Goal: Entertainment & Leisure: Browse casually

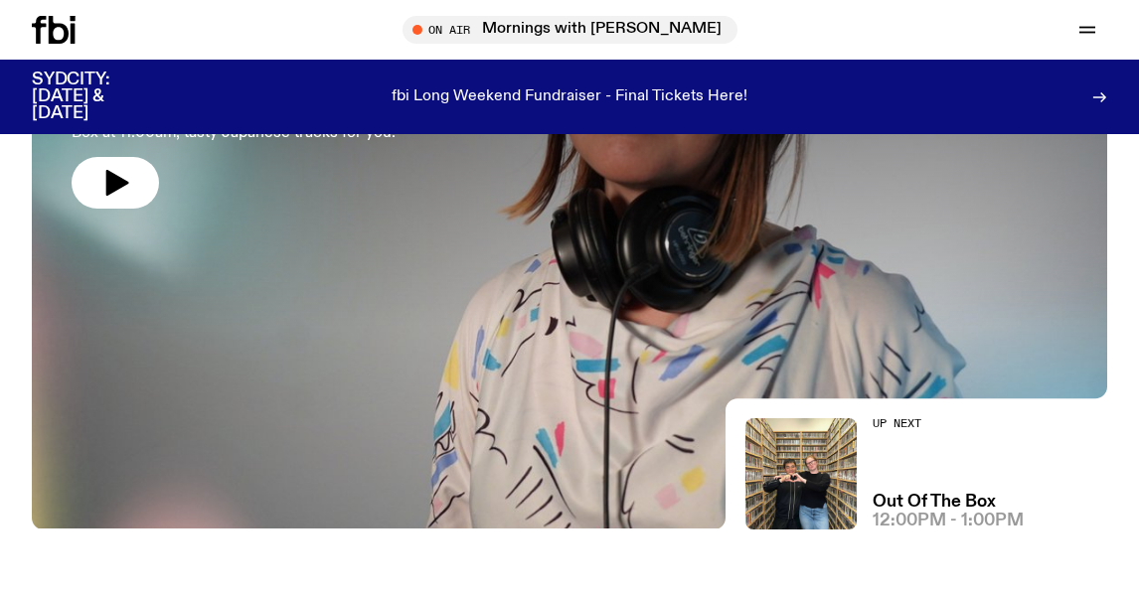
scroll to position [265, 0]
click at [452, 408] on img at bounding box center [569, 226] width 1075 height 605
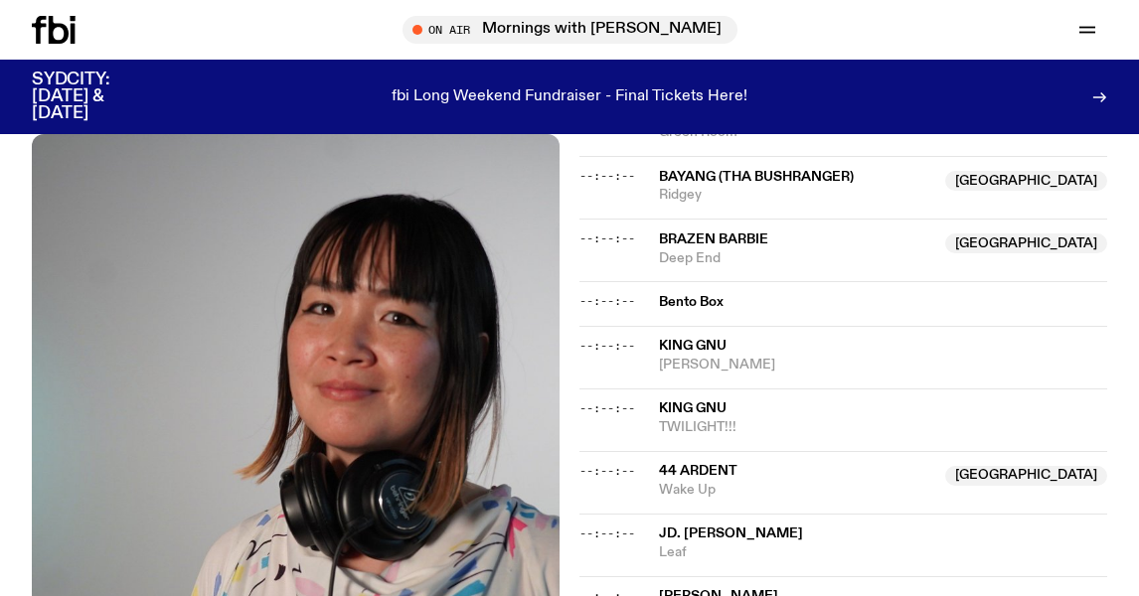
scroll to position [1759, 0]
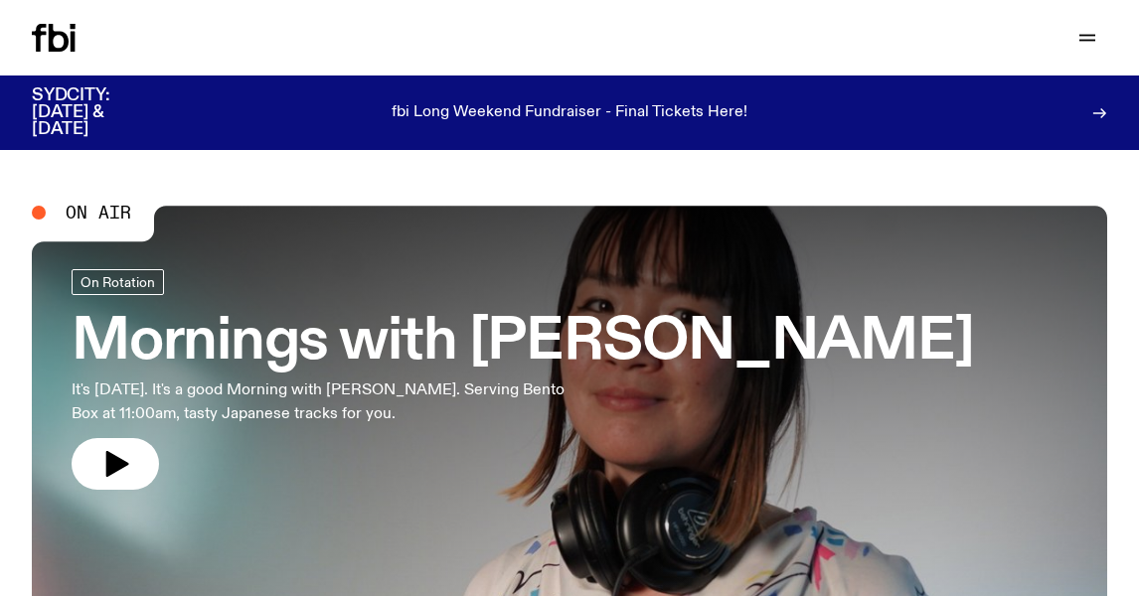
click at [607, 119] on p "fbi Long Weekend Fundraiser - Final Tickets Here!" at bounding box center [570, 113] width 356 height 18
